Goal: Task Accomplishment & Management: Manage account settings

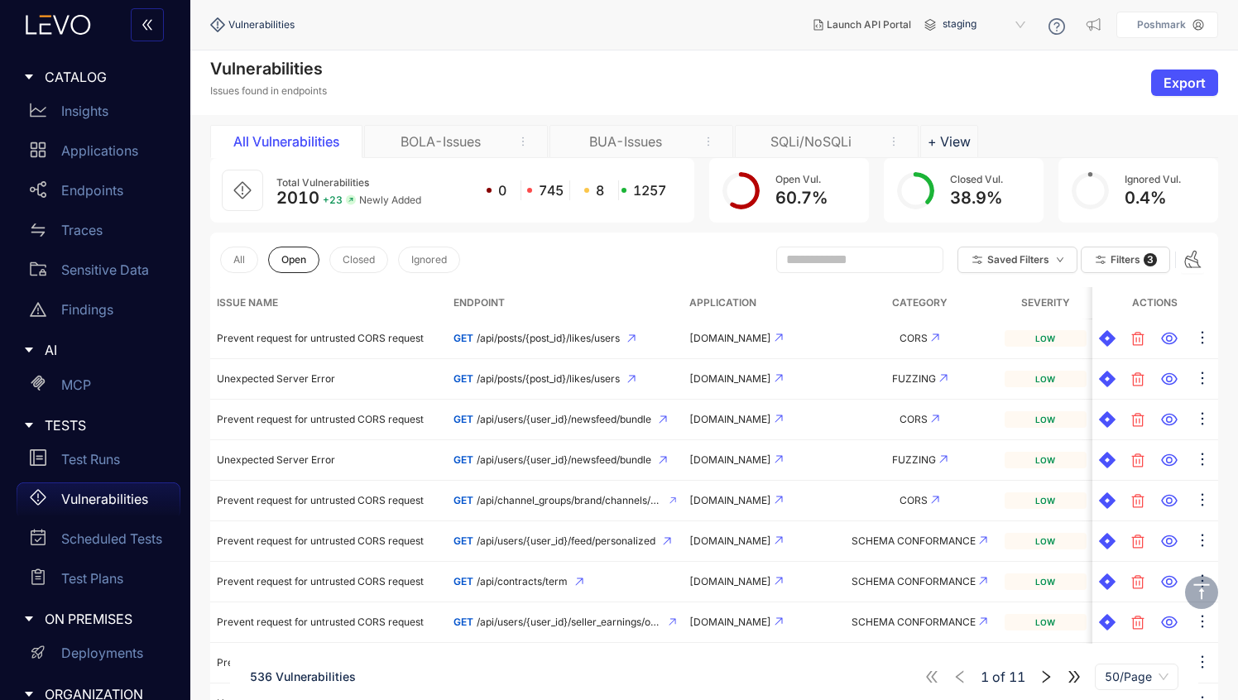
scroll to position [1132, 0]
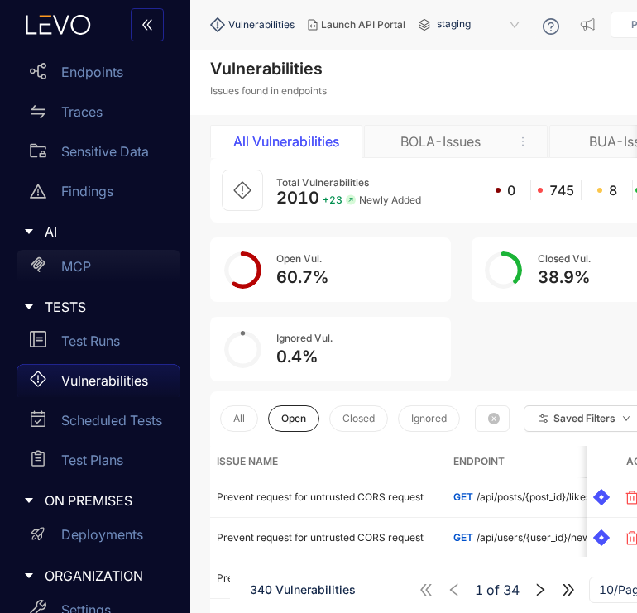
scroll to position [267, 0]
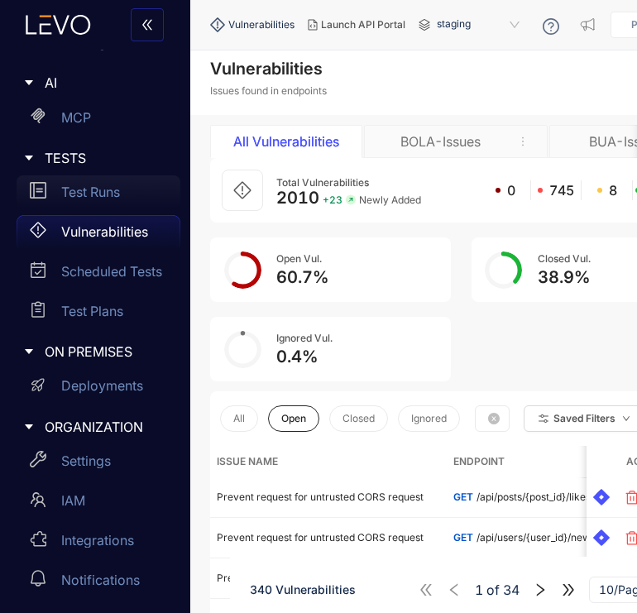
click at [97, 194] on p "Test Runs" at bounding box center [90, 192] width 59 height 15
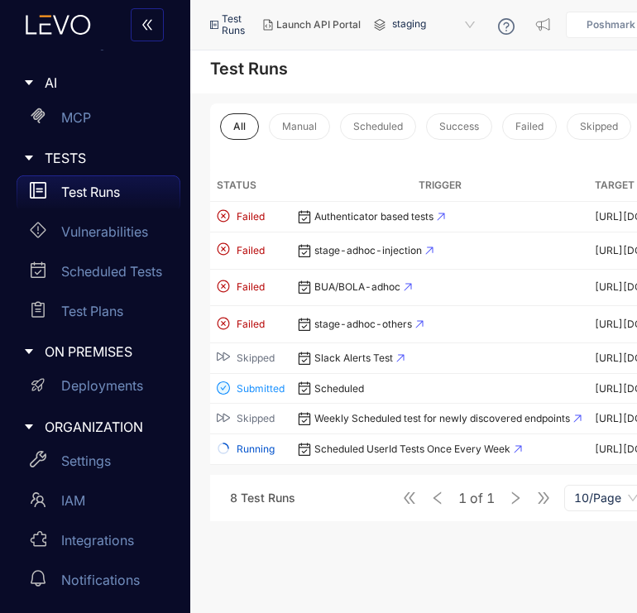
click at [147, 26] on icon "double-left" at bounding box center [147, 24] width 13 height 13
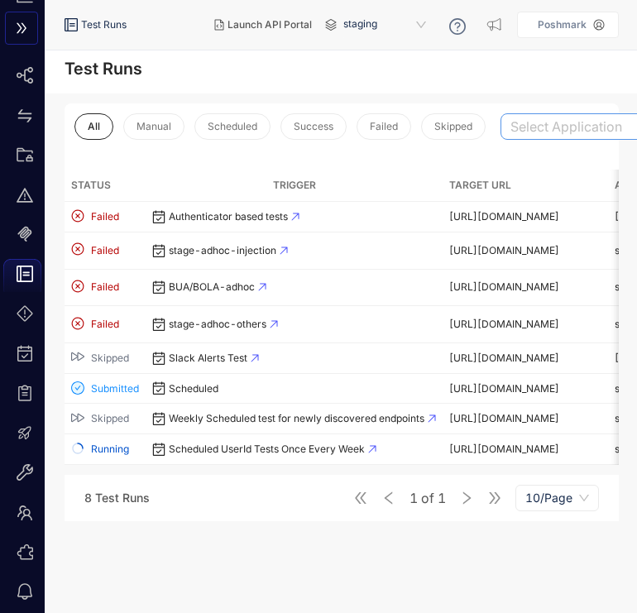
click at [540, 130] on input "search" at bounding box center [610, 126] width 199 height 25
type input "****"
click at [298, 23] on span "Launch API Portal" at bounding box center [270, 25] width 84 height 12
click at [19, 473] on icon at bounding box center [25, 472] width 17 height 17
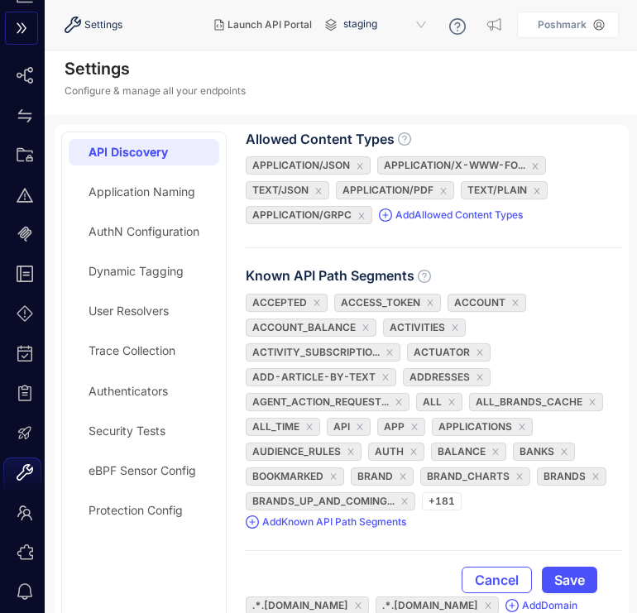
click at [169, 197] on div "Application Naming" at bounding box center [142, 191] width 107 height 13
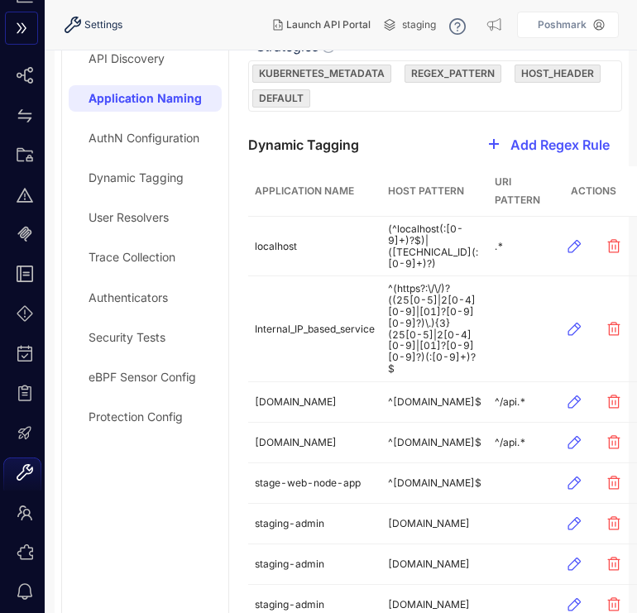
scroll to position [73, 0]
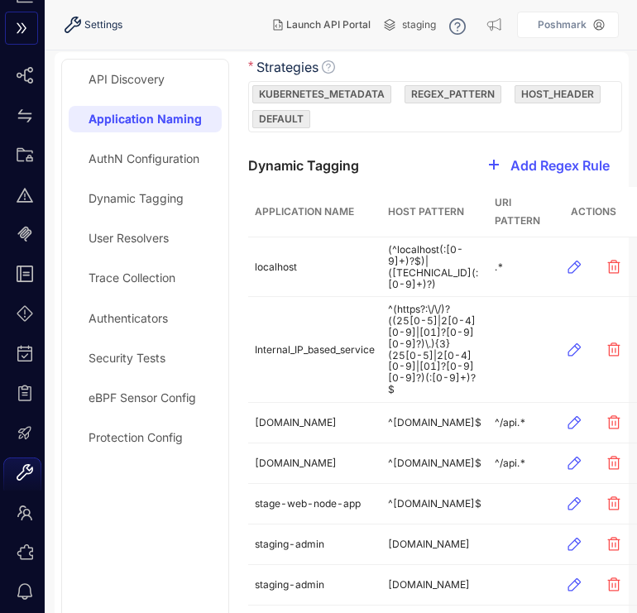
click at [138, 154] on div "AuthN Configuration" at bounding box center [144, 158] width 111 height 13
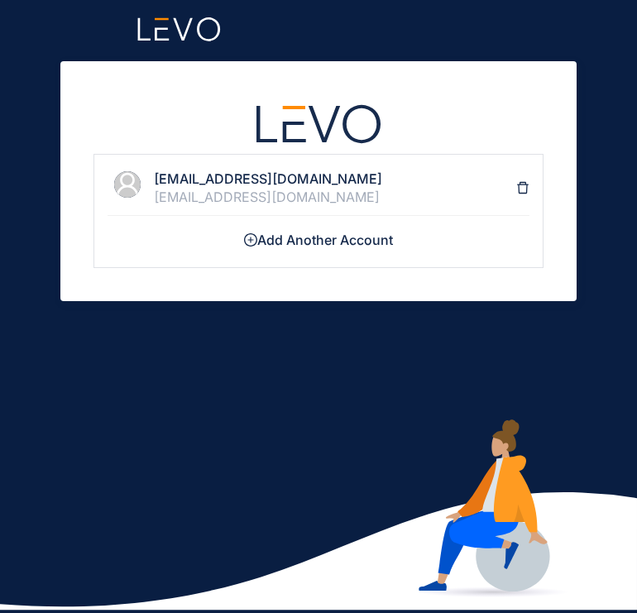
click at [249, 180] on h4 "[EMAIL_ADDRESS][DOMAIN_NAME]" at bounding box center [335, 178] width 362 height 15
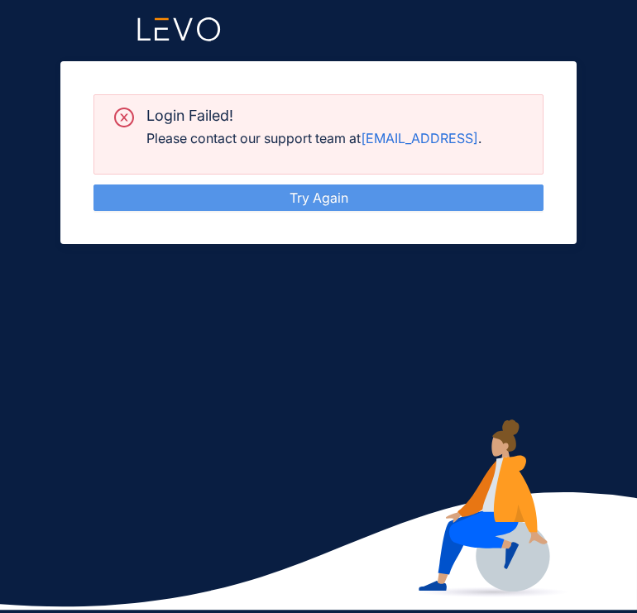
click at [290, 199] on link "Try Again" at bounding box center [319, 197] width 59 height 17
